Goal: Information Seeking & Learning: Learn about a topic

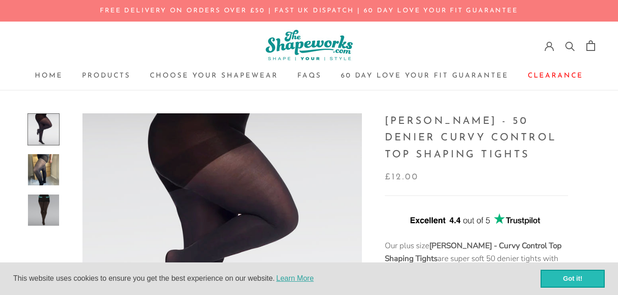
click at [575, 275] on link "Got it!" at bounding box center [573, 278] width 64 height 18
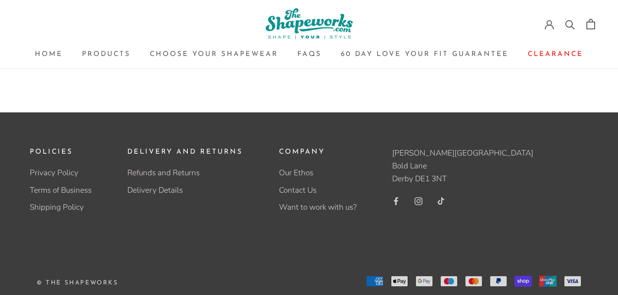
scroll to position [1621, 0]
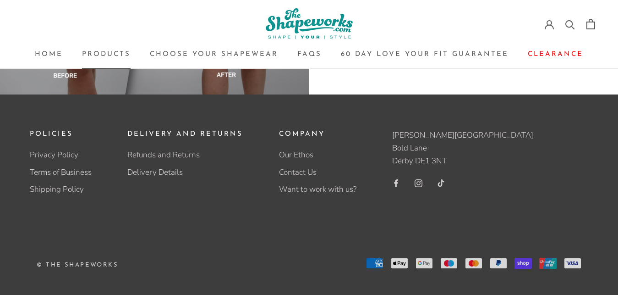
click at [107, 55] on link "Products Products" at bounding box center [106, 54] width 49 height 7
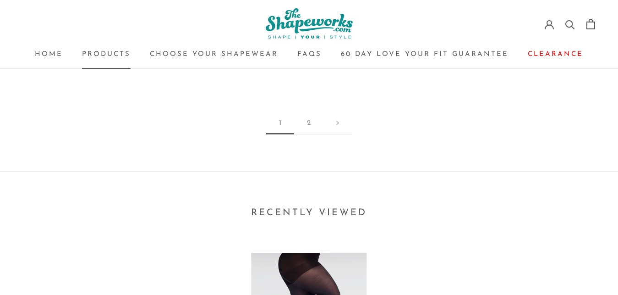
scroll to position [1512, 0]
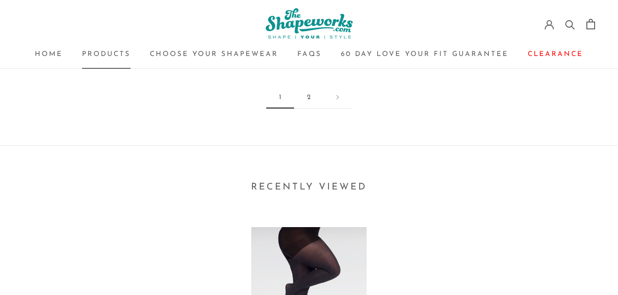
click at [310, 87] on link "2" at bounding box center [308, 98] width 29 height 22
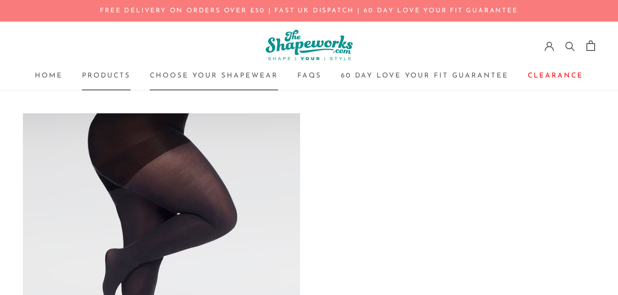
click at [199, 77] on link "Choose your Shapewear Choose your Shapewear" at bounding box center [214, 75] width 128 height 7
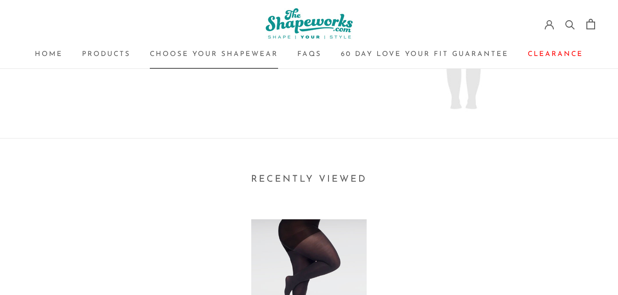
scroll to position [1558, 0]
